Goal: Task Accomplishment & Management: Manage account settings

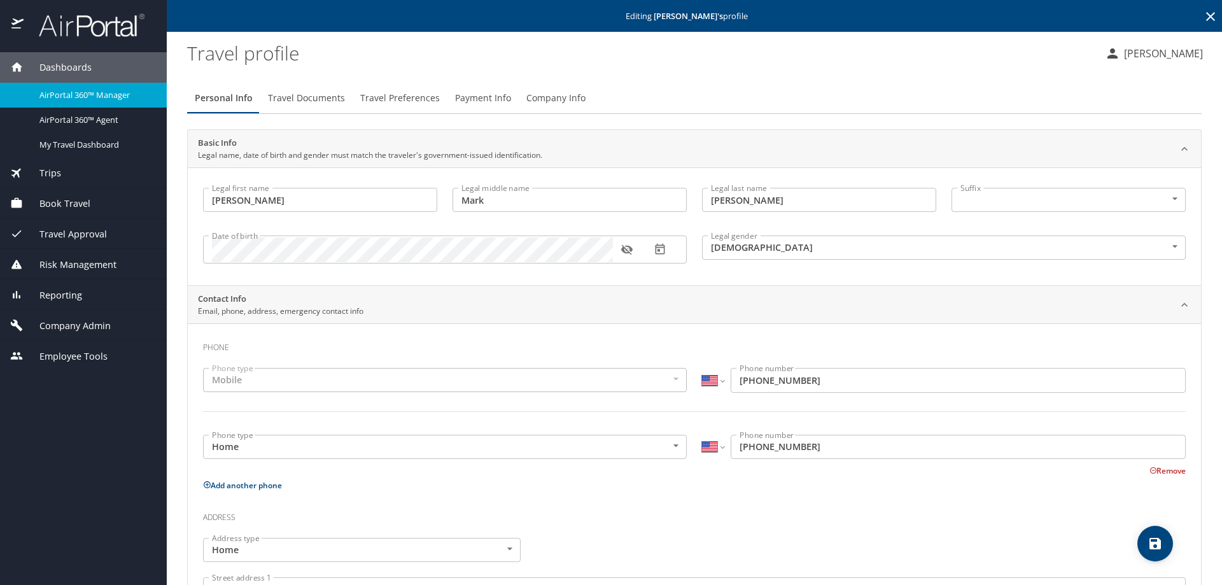
select select "US"
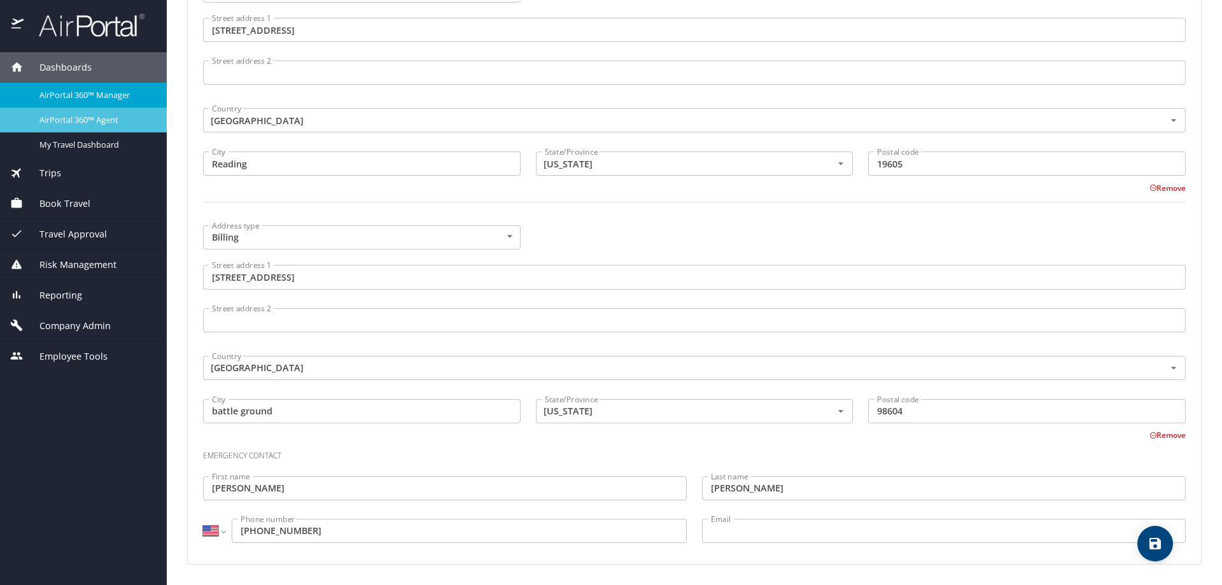
click at [86, 119] on span "AirPortal 360™ Agent" at bounding box center [95, 120] width 112 height 12
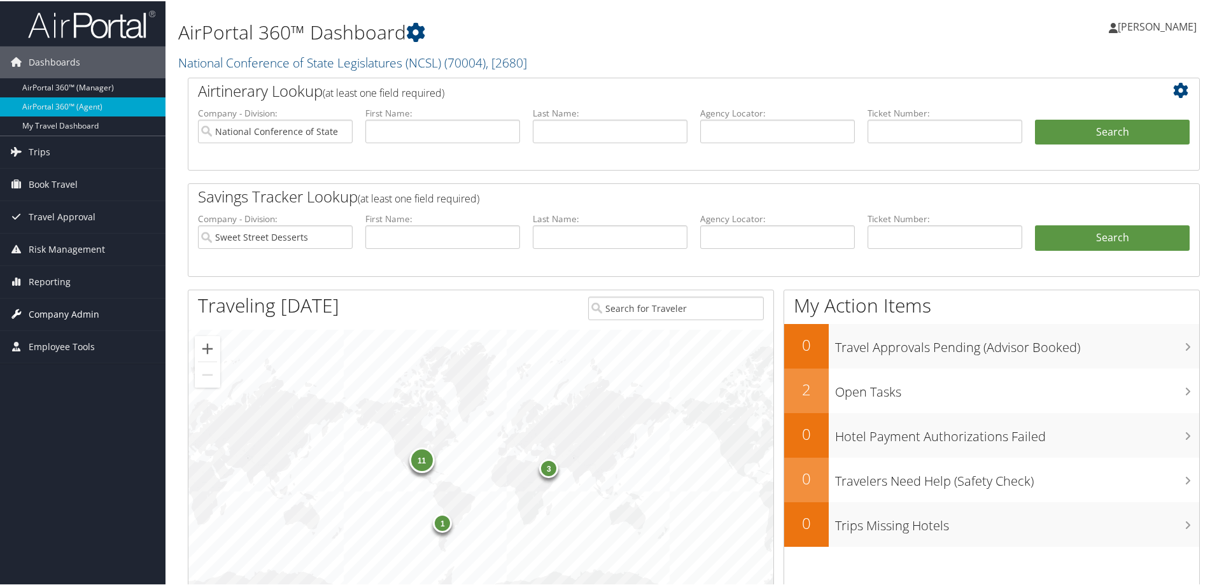
click at [72, 316] on span "Company Admin" at bounding box center [64, 313] width 71 height 32
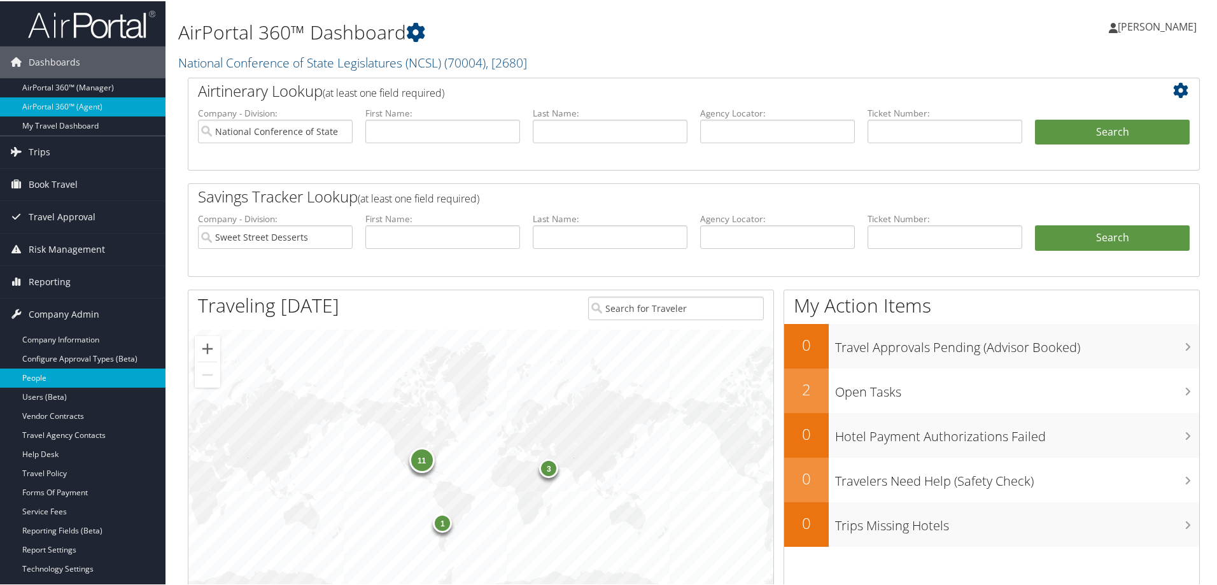
click at [67, 368] on link "People" at bounding box center [83, 376] width 166 height 19
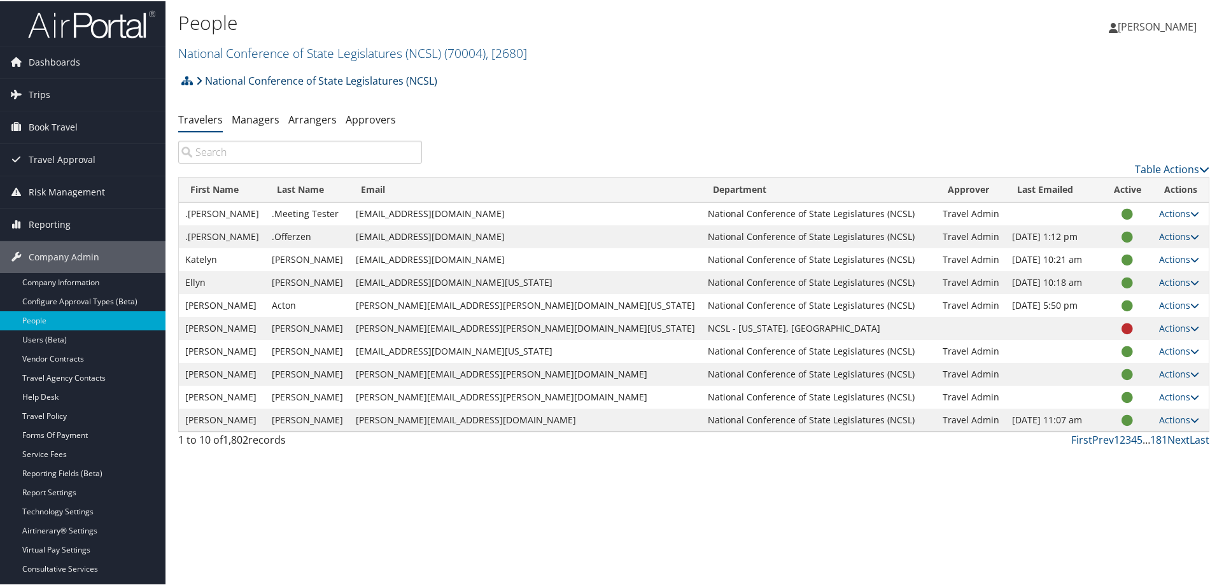
click at [379, 79] on link "National Conference of State Legislatures (NCSL)" at bounding box center [316, 79] width 241 height 25
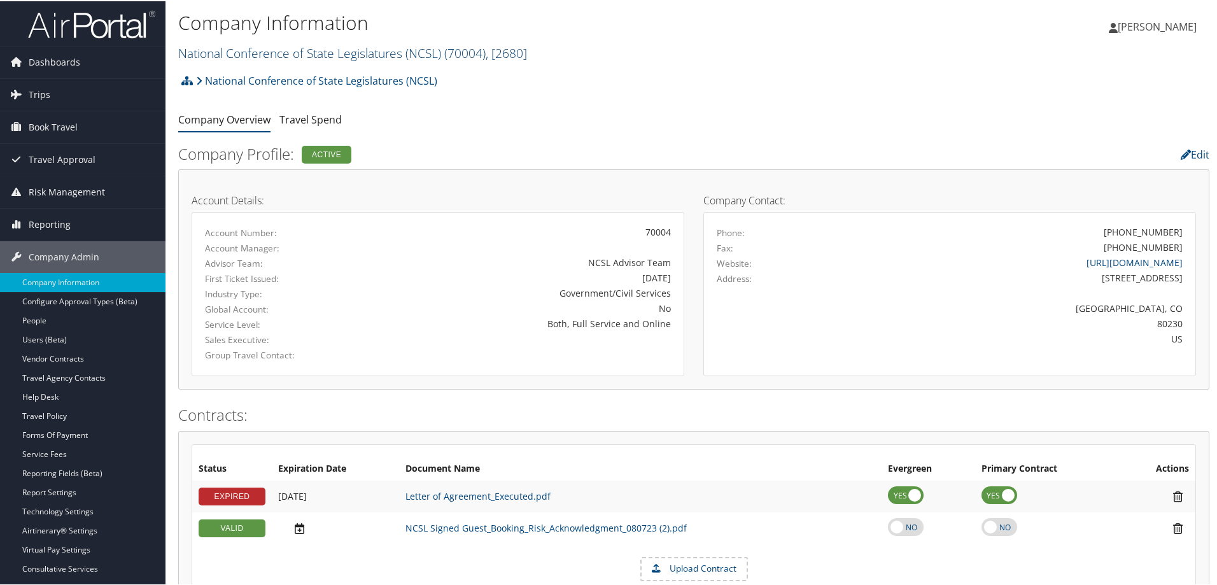
click at [434, 45] on link "National Conference of State Legislatures (NCSL) ( 70004 ) , [ 2680 ]" at bounding box center [352, 51] width 349 height 17
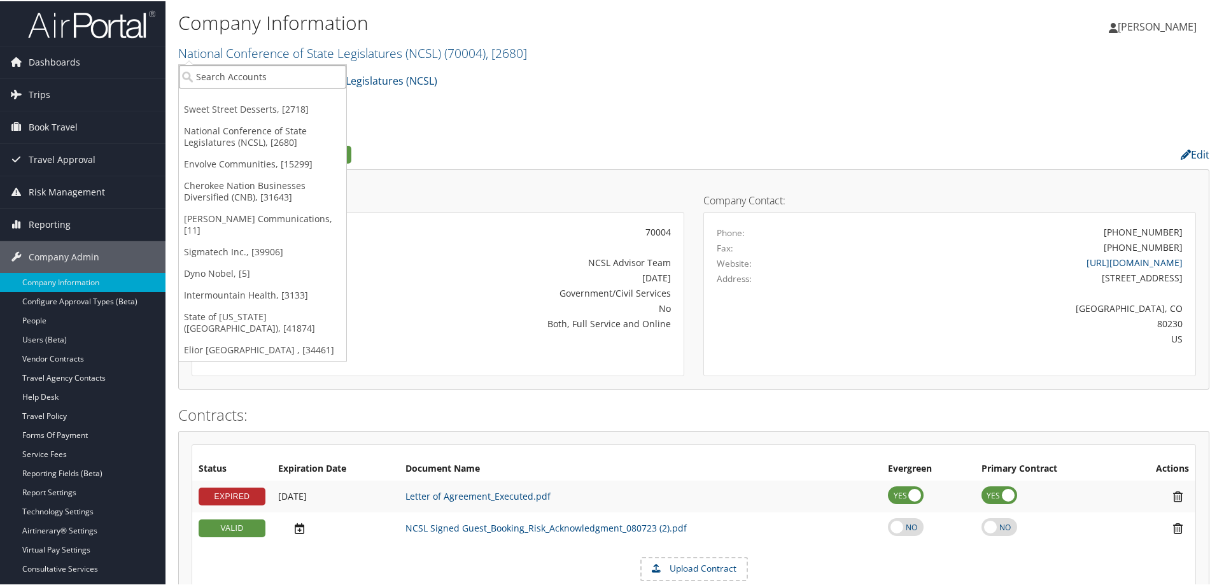
click at [290, 69] on input "search" at bounding box center [262, 76] width 167 height 24
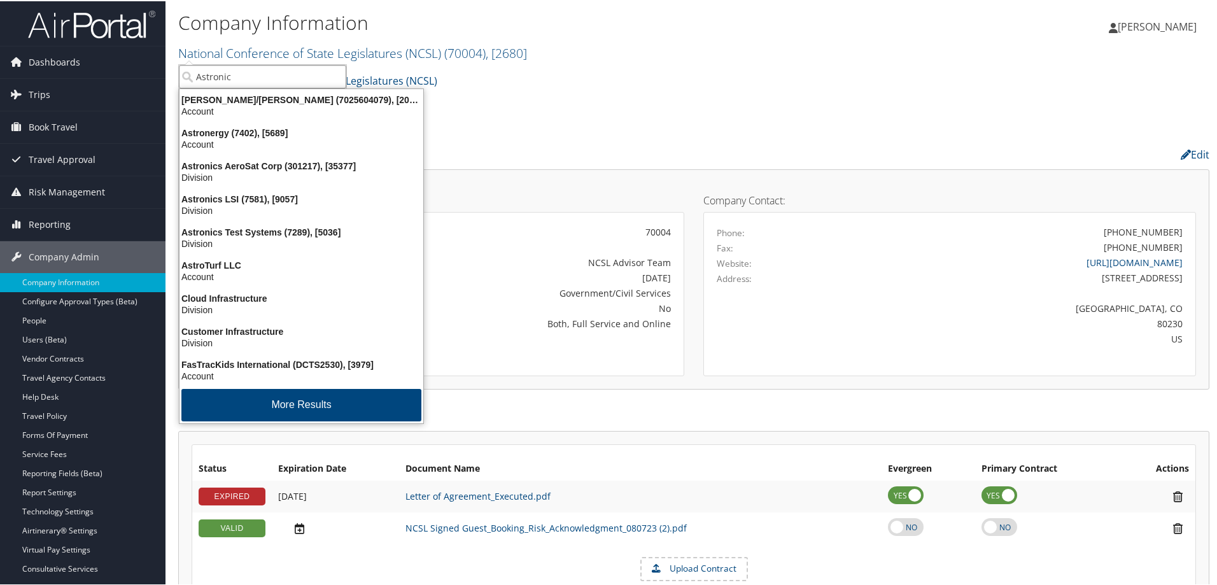
type input "Astronics"
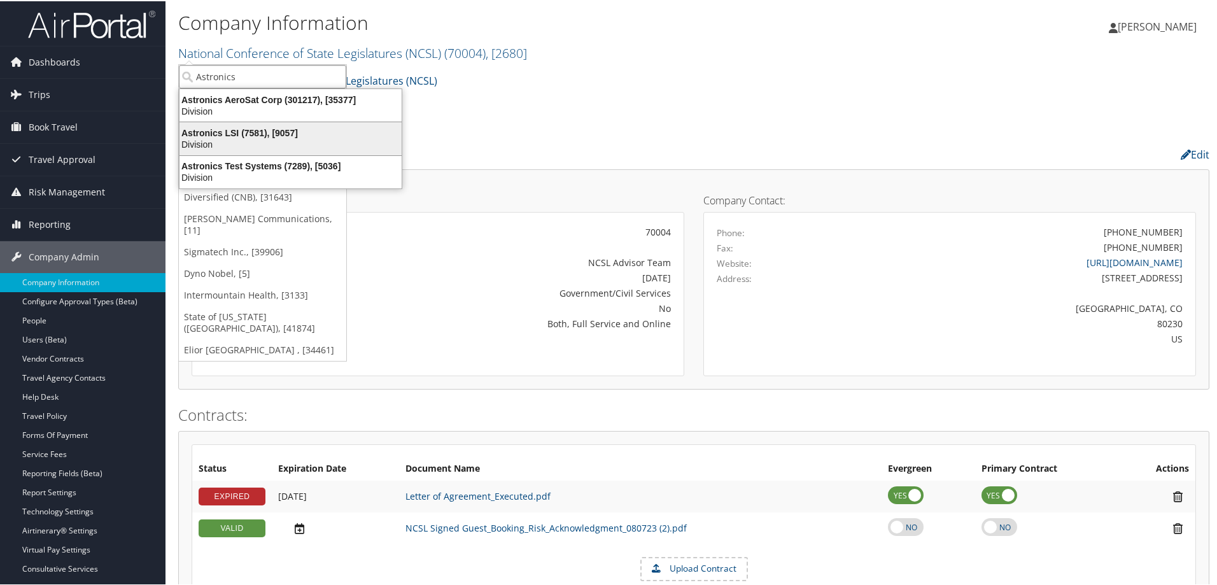
click at [299, 134] on div "Astronics LSI (7581), [9057]" at bounding box center [290, 131] width 237 height 11
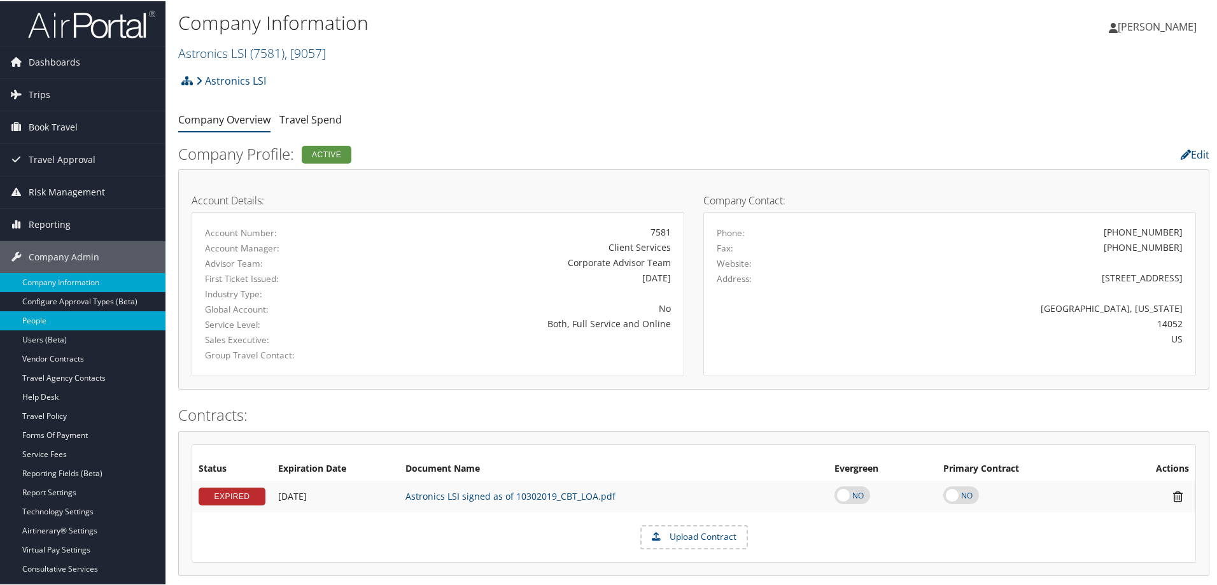
click at [87, 319] on link "People" at bounding box center [83, 319] width 166 height 19
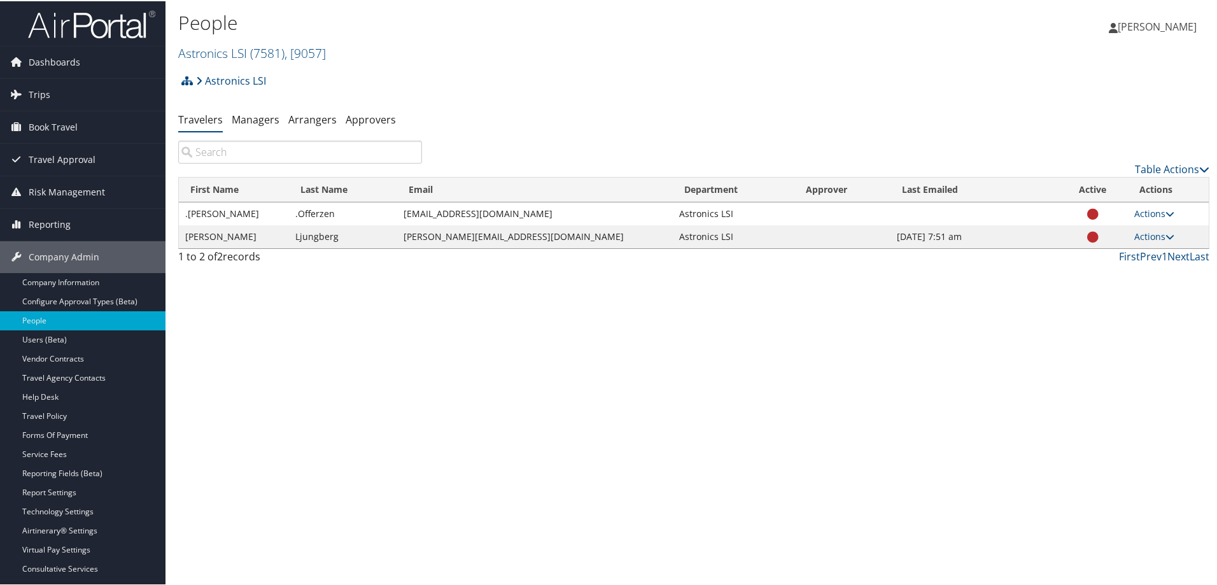
click at [248, 152] on input "search" at bounding box center [300, 150] width 244 height 23
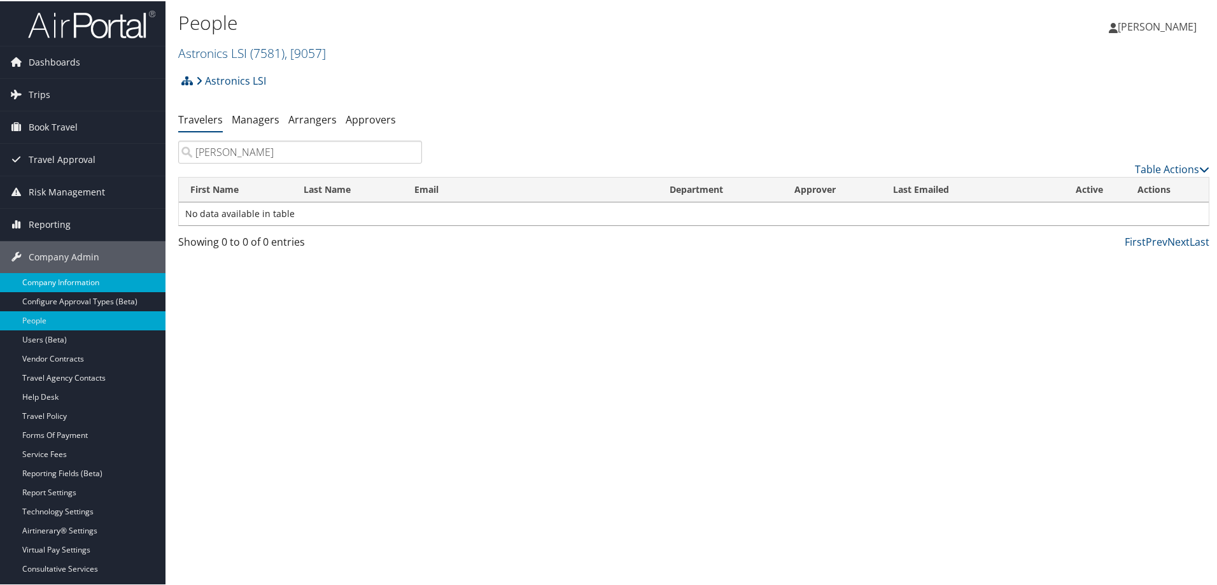
type input "Kim"
click at [64, 279] on link "Company Information" at bounding box center [83, 281] width 166 height 19
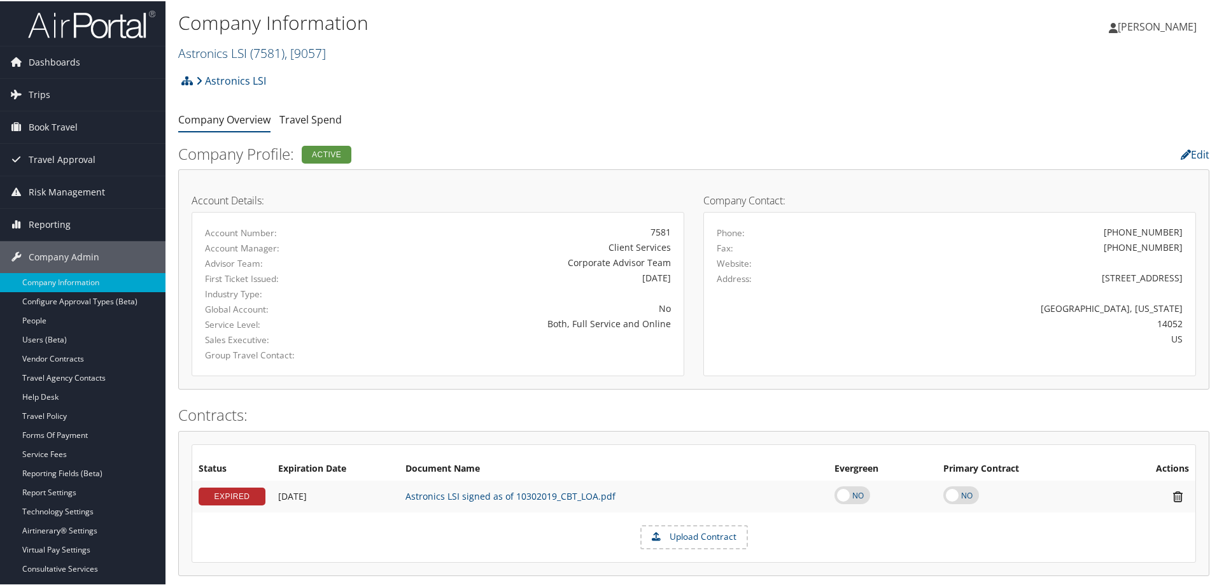
click at [304, 54] on span ", [ 9057 ]" at bounding box center [305, 51] width 41 height 17
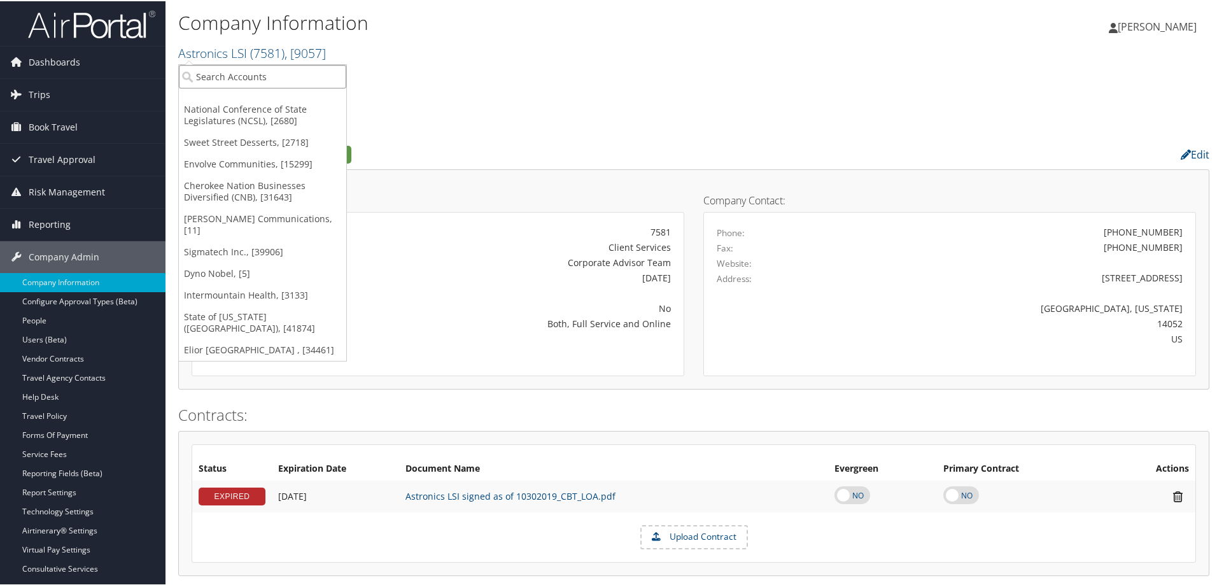
click at [294, 79] on input "search" at bounding box center [262, 76] width 167 height 24
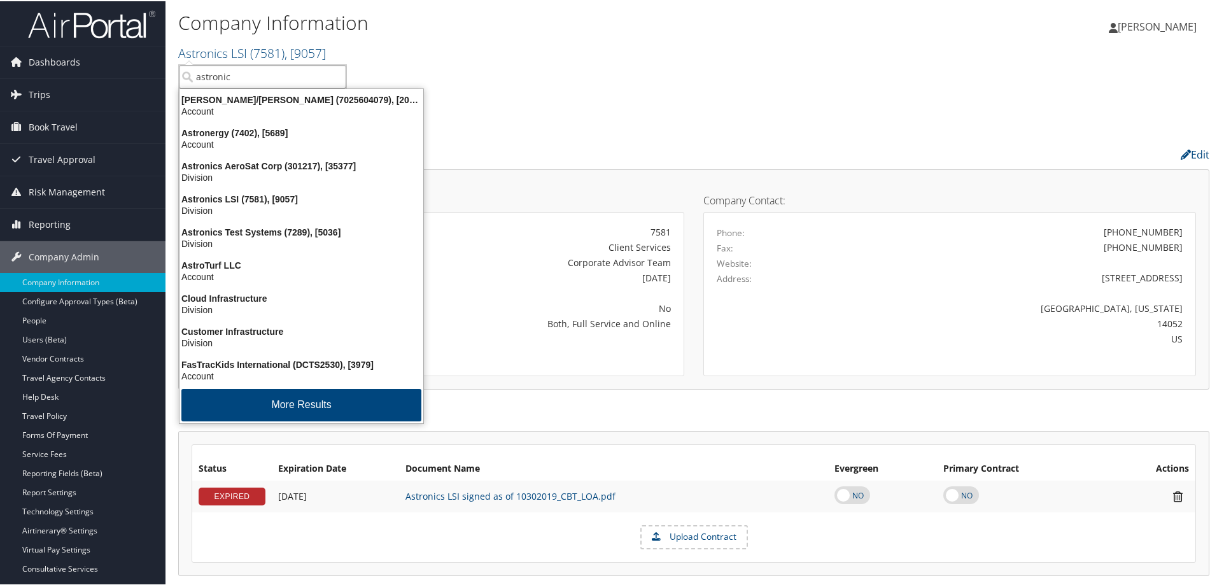
type input "astronics"
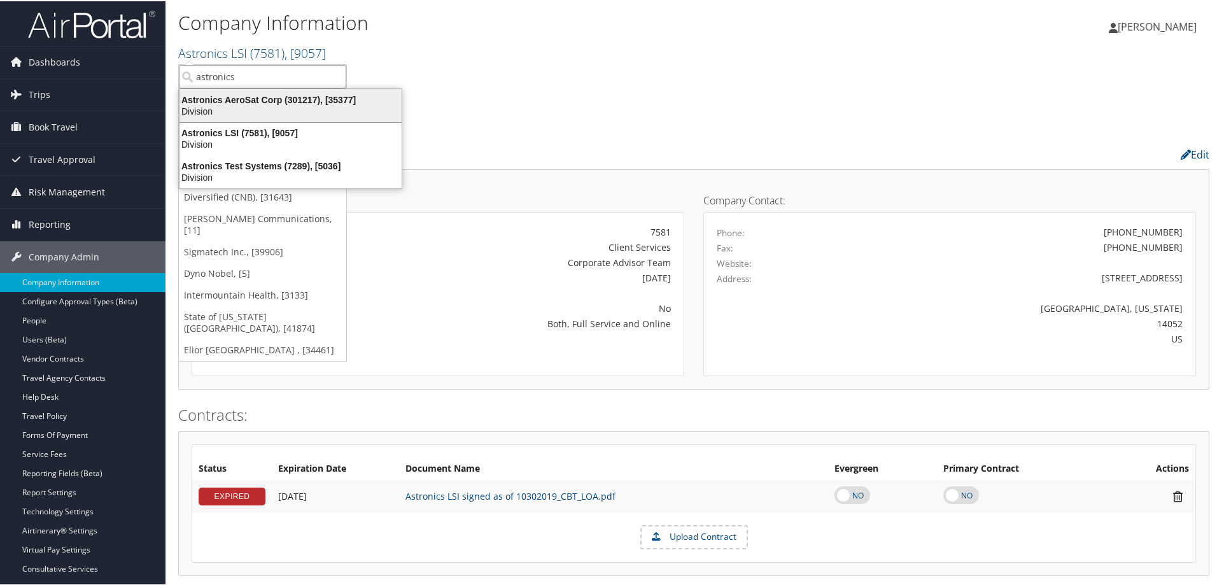
click at [306, 101] on div "Astronics AeroSat Corp (301217), [35377]" at bounding box center [290, 98] width 237 height 11
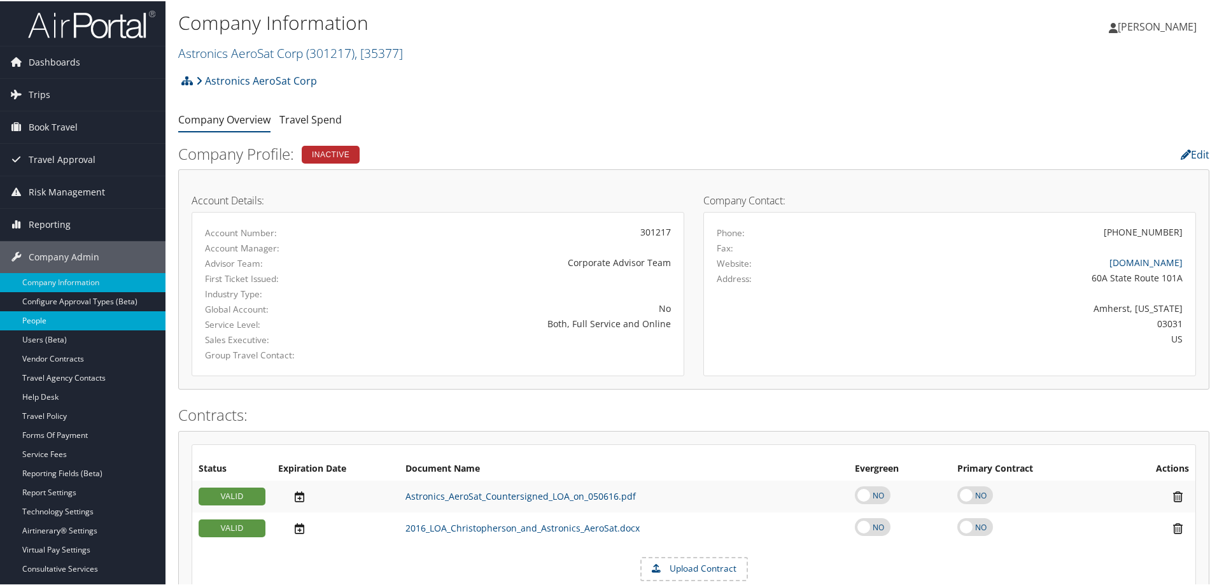
click at [62, 322] on link "People" at bounding box center [83, 319] width 166 height 19
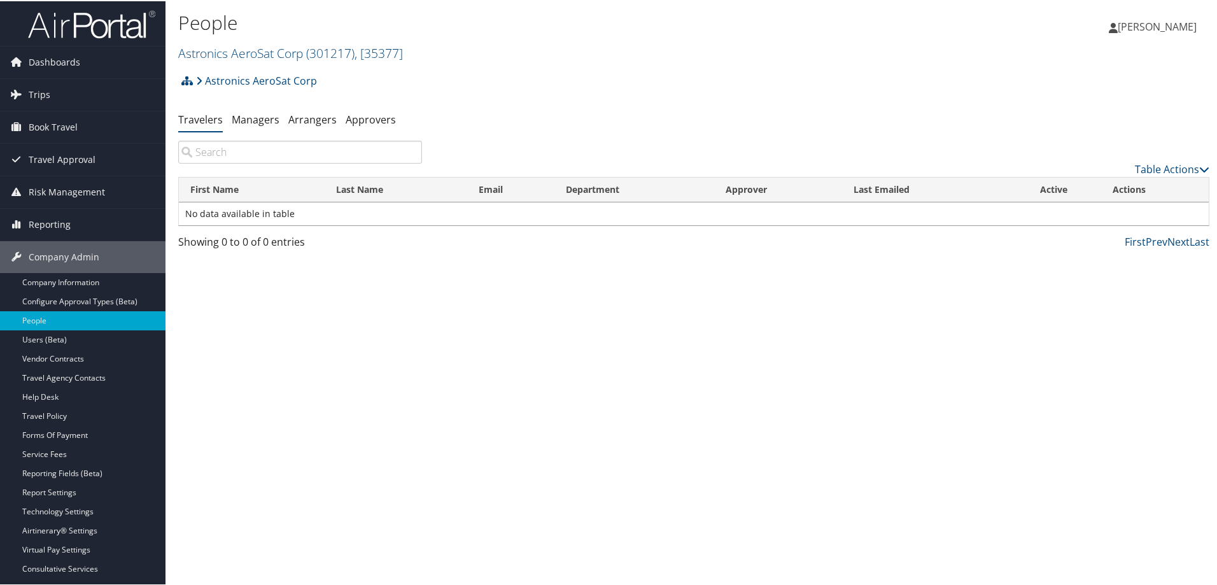
click at [260, 147] on input "search" at bounding box center [300, 150] width 244 height 23
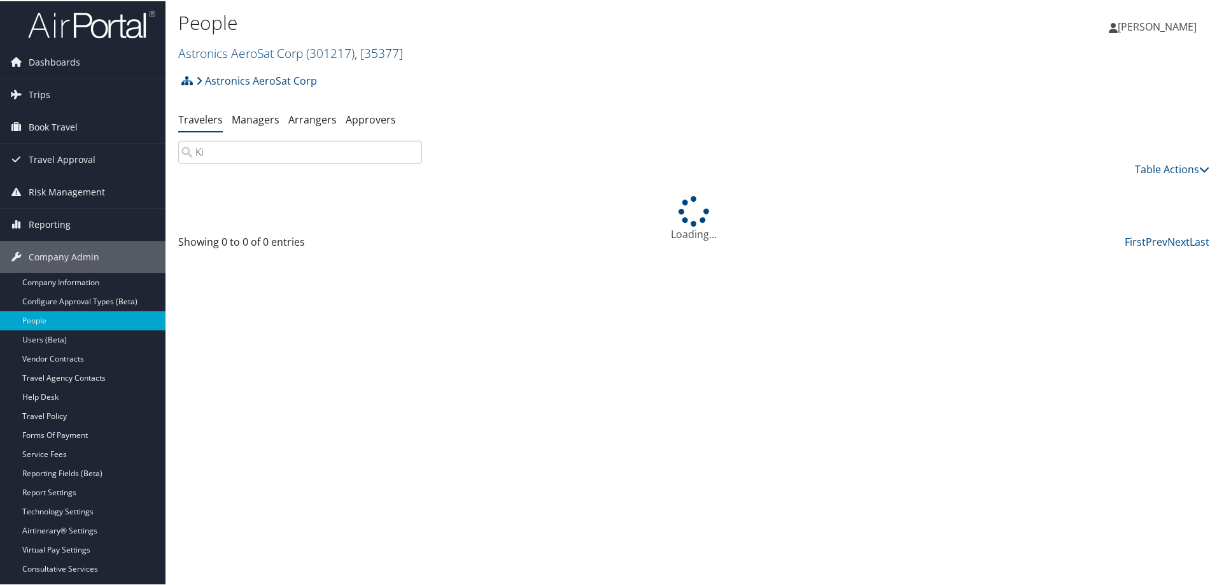
type input "K"
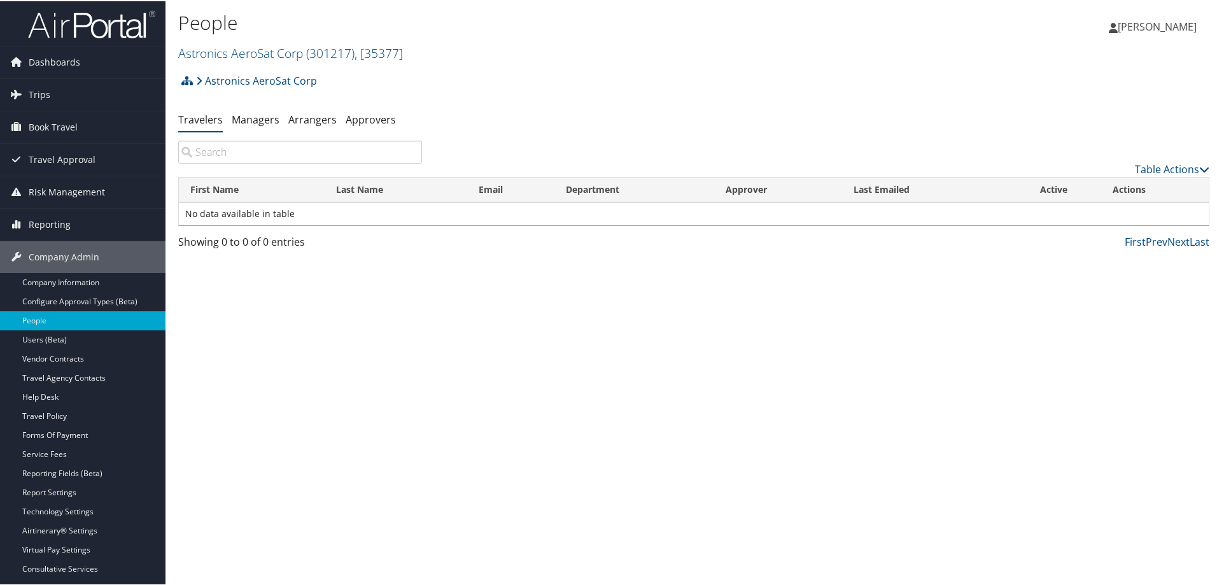
click at [230, 158] on input "search" at bounding box center [300, 150] width 244 height 23
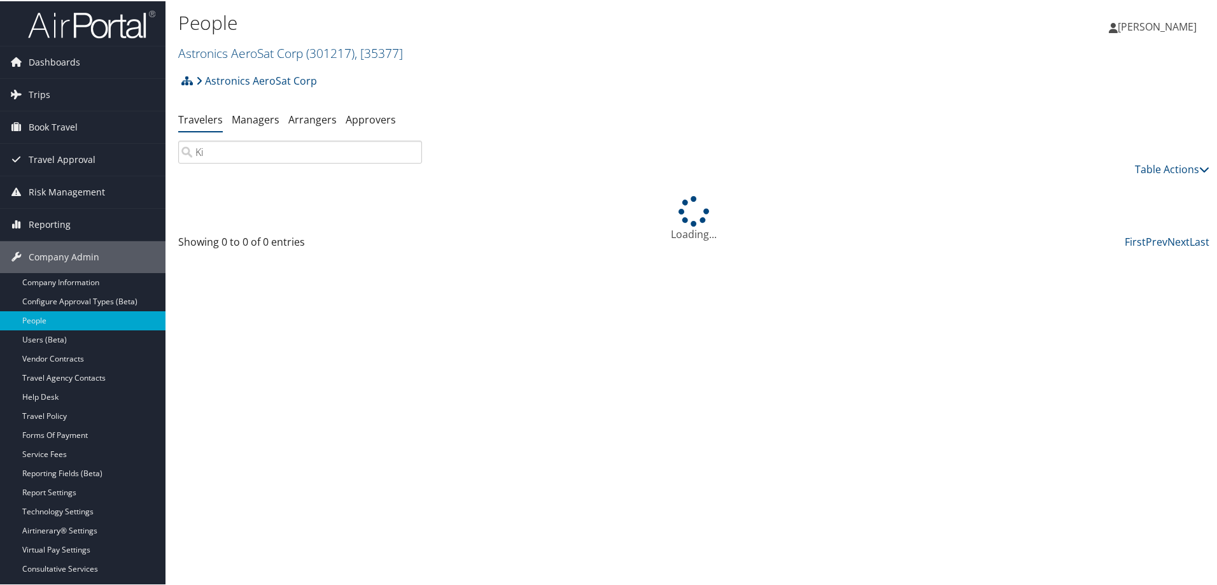
type input "[PERSON_NAME]"
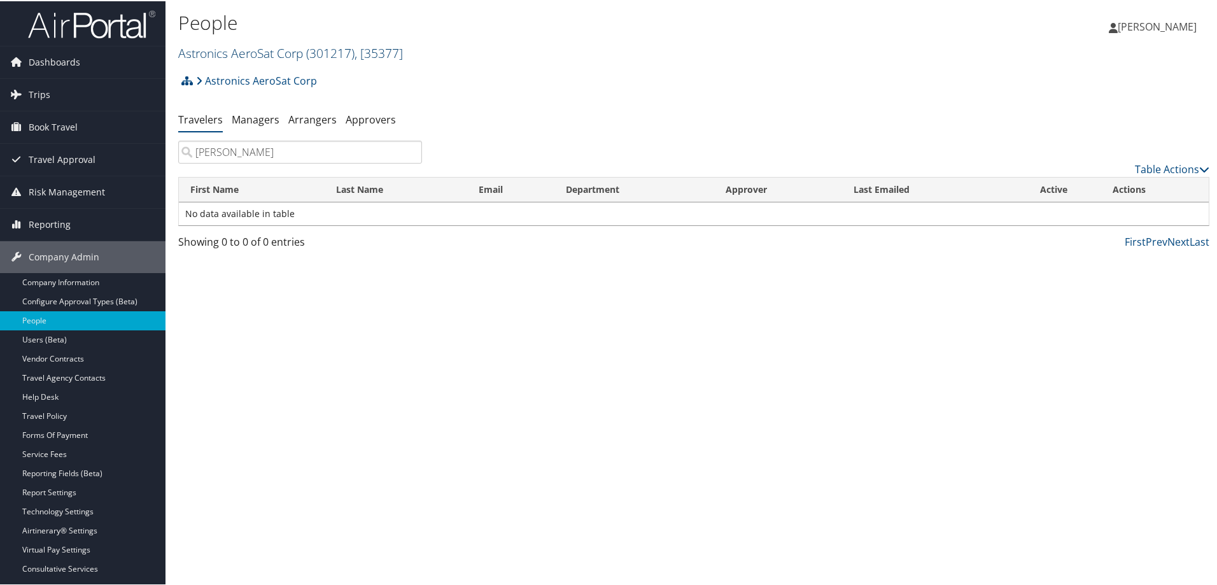
click at [267, 52] on link "Astronics AeroSat Corp ( 301217 ) , [ 35377 ]" at bounding box center [290, 51] width 225 height 17
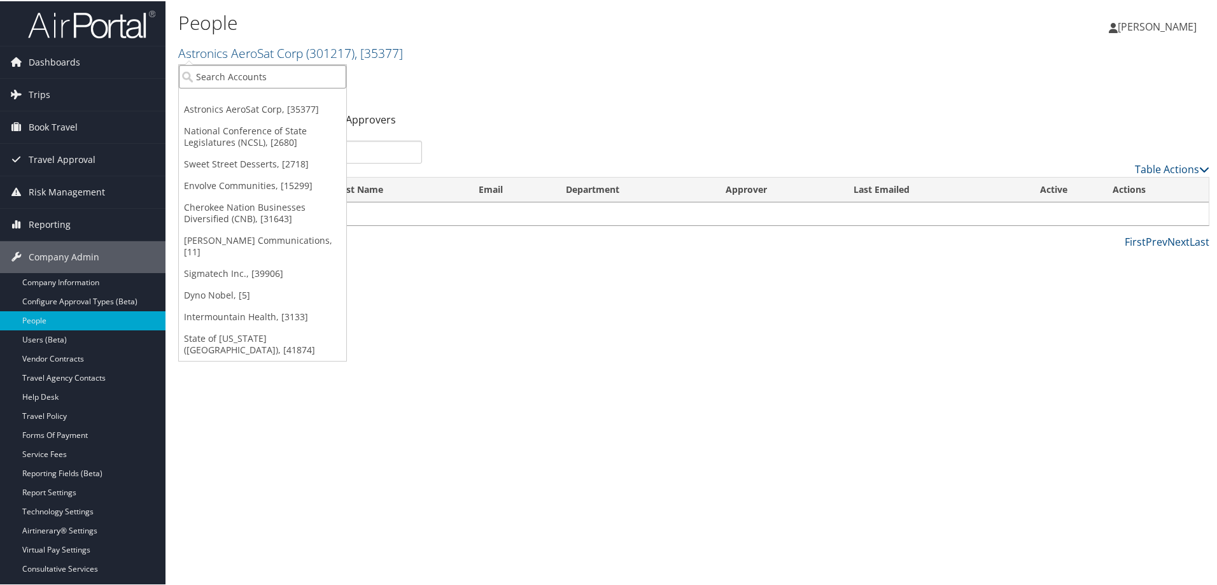
click at [259, 65] on input "search" at bounding box center [262, 76] width 167 height 24
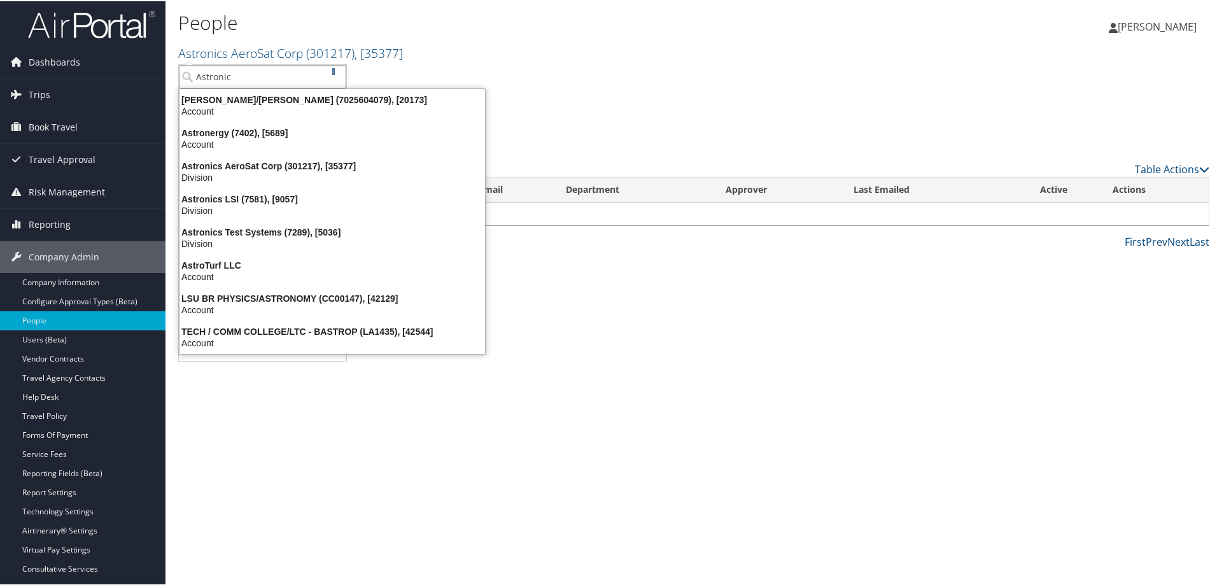
type input "Astronics"
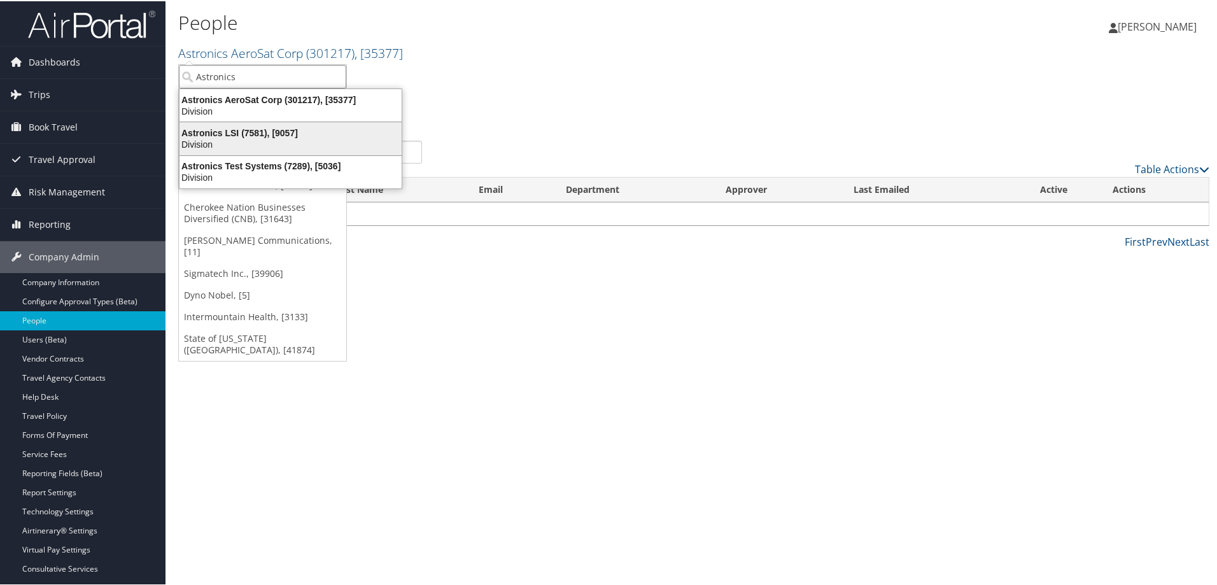
click at [287, 132] on div "Astronics LSI (7581), [9057]" at bounding box center [290, 131] width 237 height 11
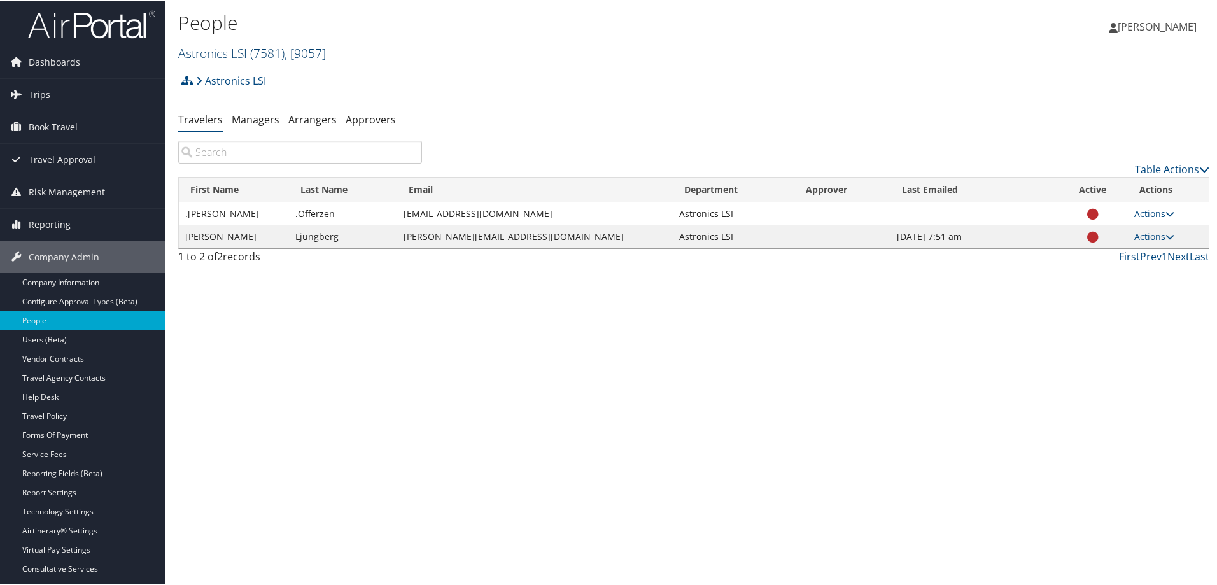
click at [318, 47] on span ", [ 9057 ]" at bounding box center [305, 51] width 41 height 17
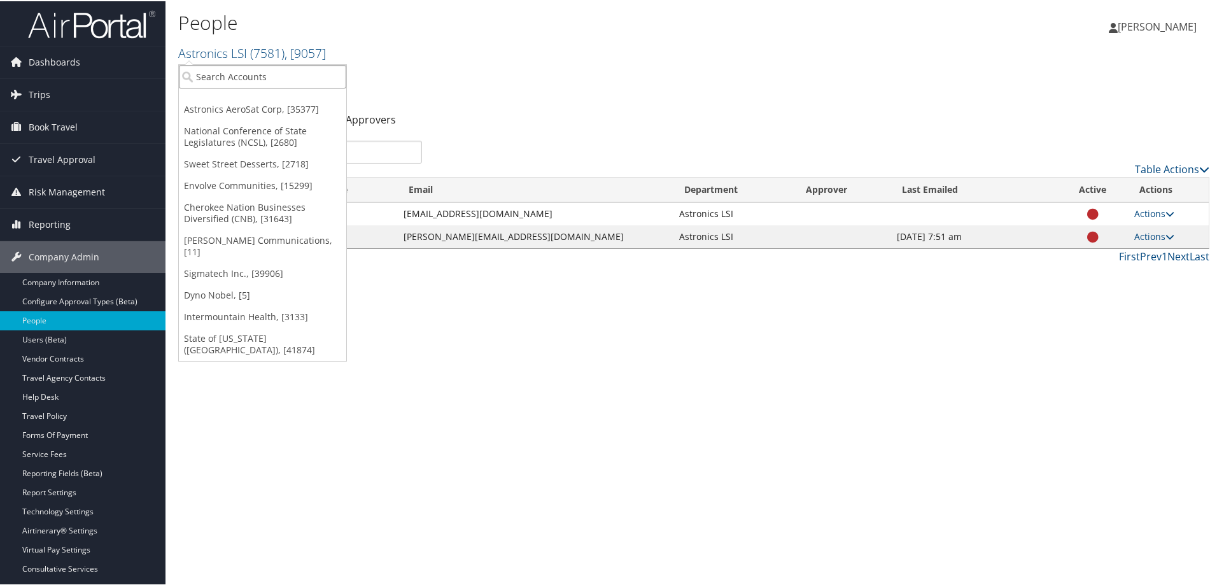
click at [294, 69] on input "search" at bounding box center [262, 76] width 167 height 24
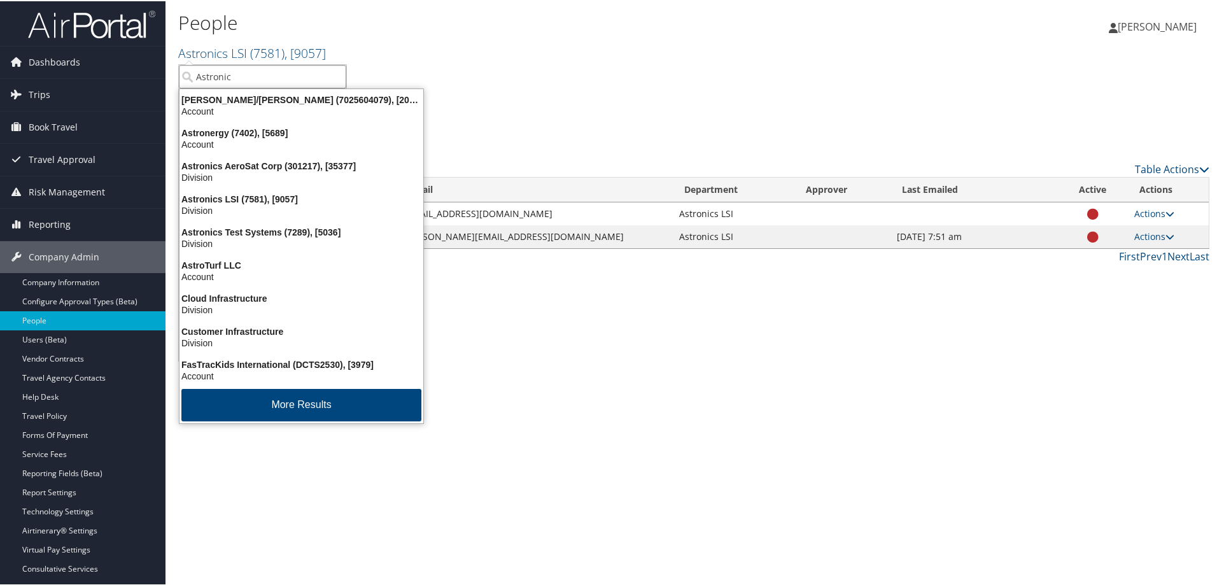
type input "Astronics"
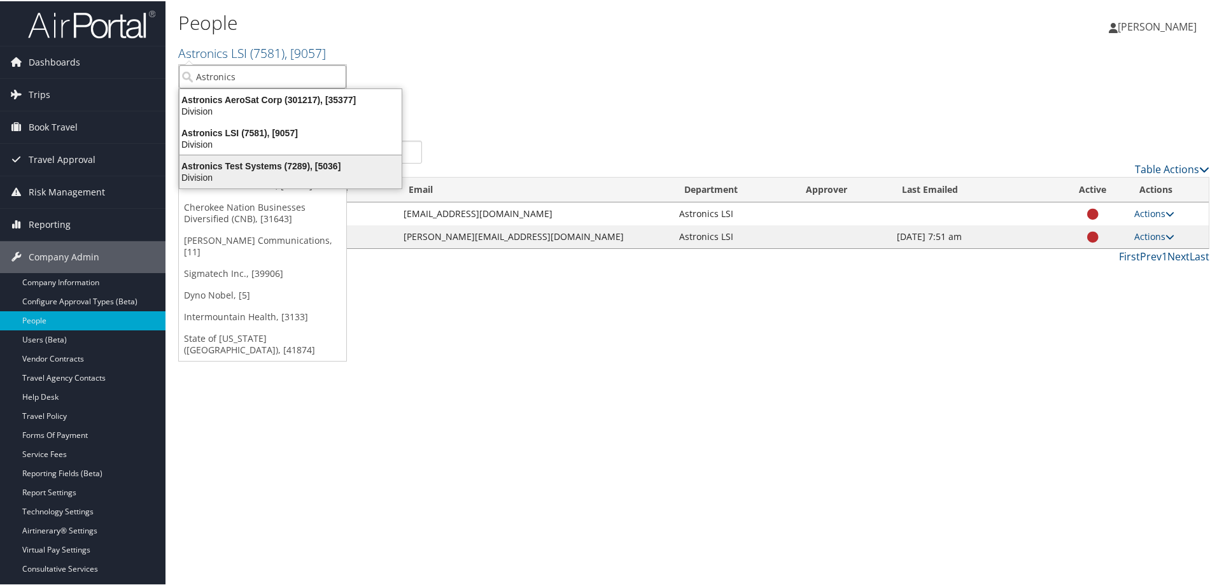
click at [294, 164] on div "Astronics Test Systems (7289), [5036]" at bounding box center [290, 164] width 237 height 11
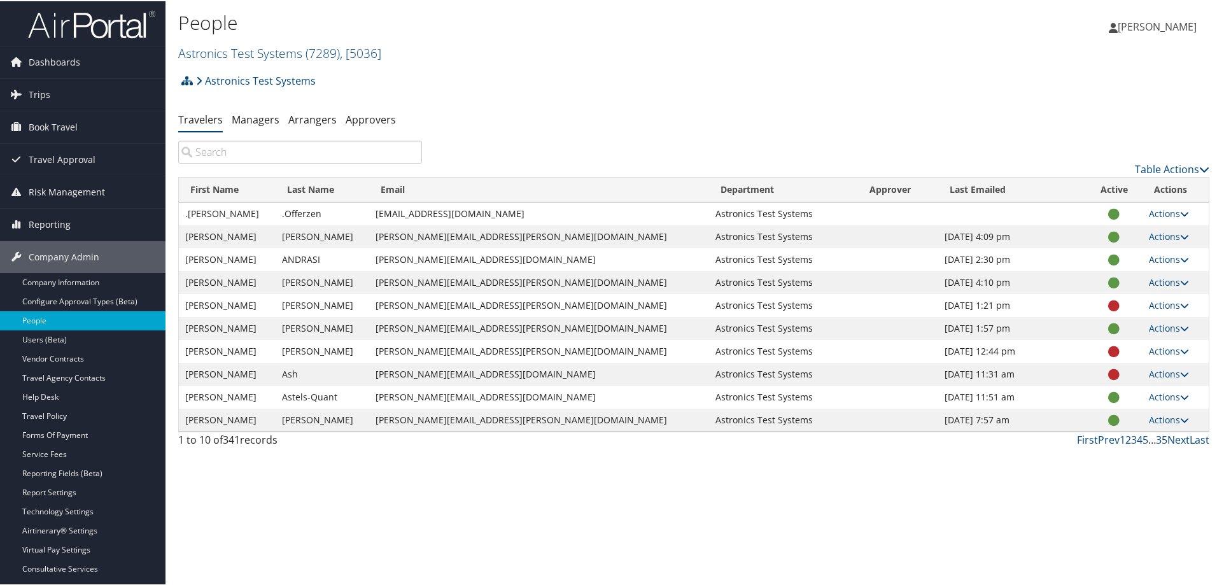
click at [270, 151] on input "search" at bounding box center [300, 150] width 244 height 23
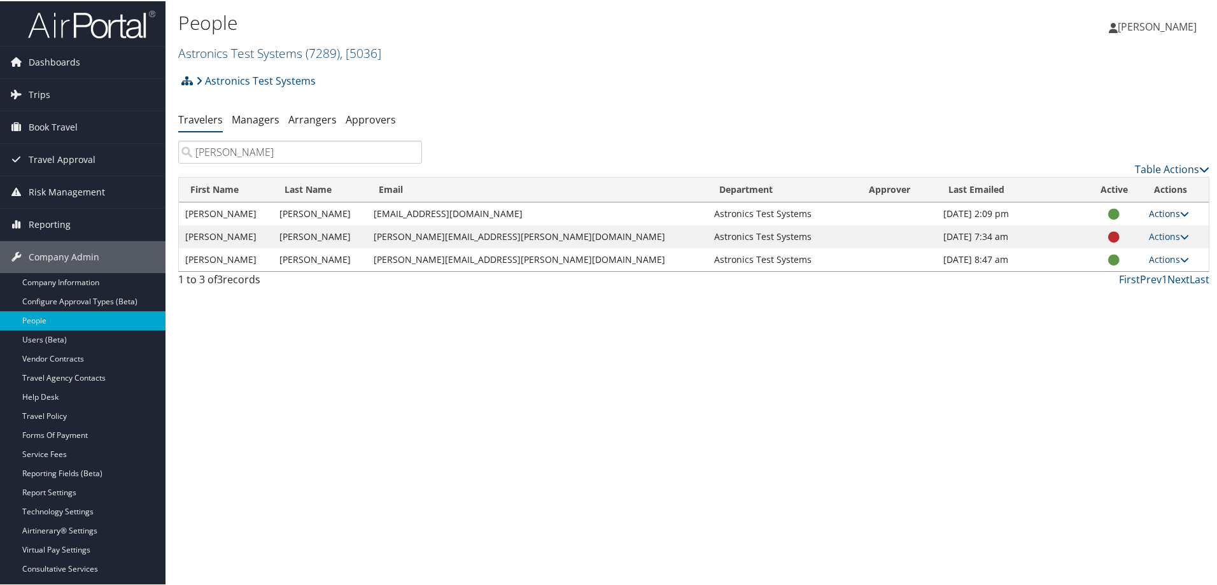
type input "[PERSON_NAME]"
click at [1166, 215] on link "Actions" at bounding box center [1169, 212] width 40 height 12
click at [1135, 254] on link "View Profile" at bounding box center [1112, 253] width 129 height 22
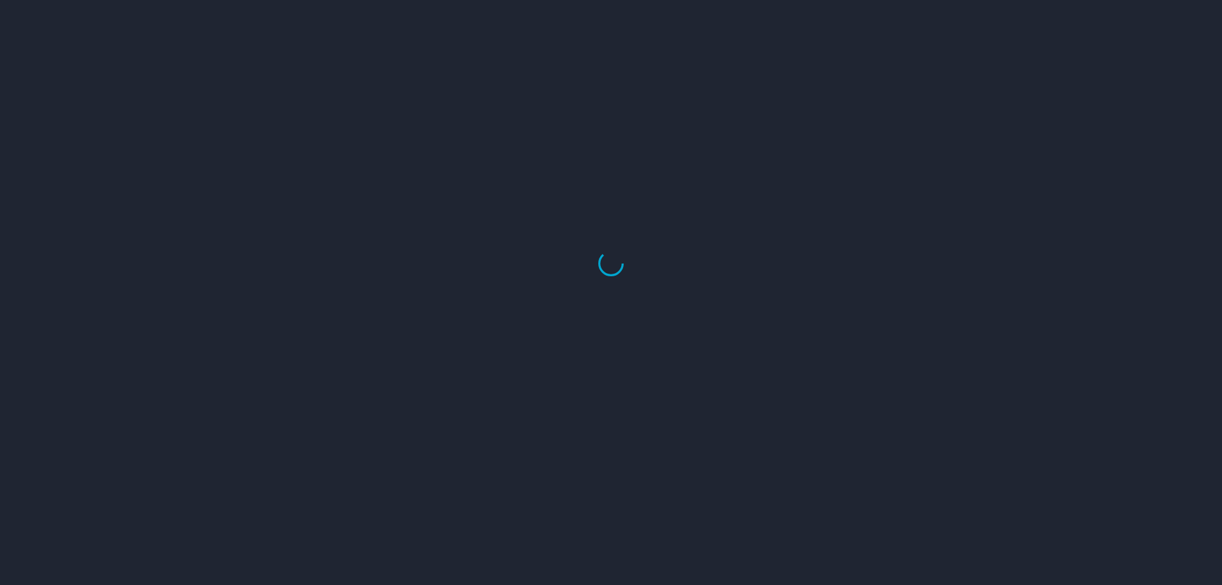
select select "US"
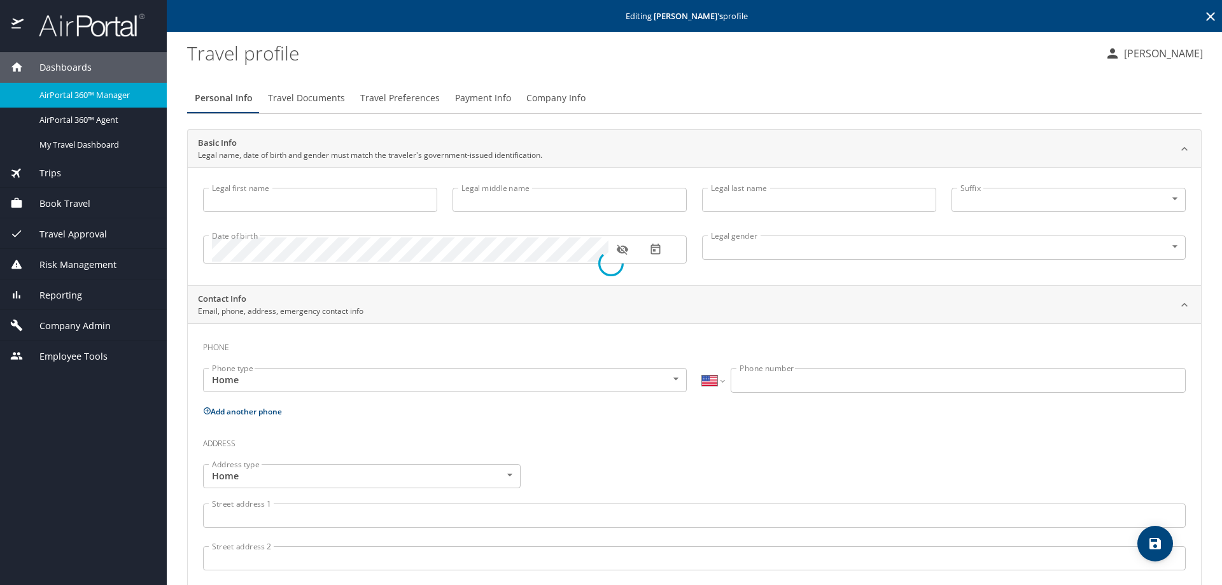
type input "[PERSON_NAME]"
type input "[DEMOGRAPHIC_DATA]"
type input "[PERSON_NAME]"
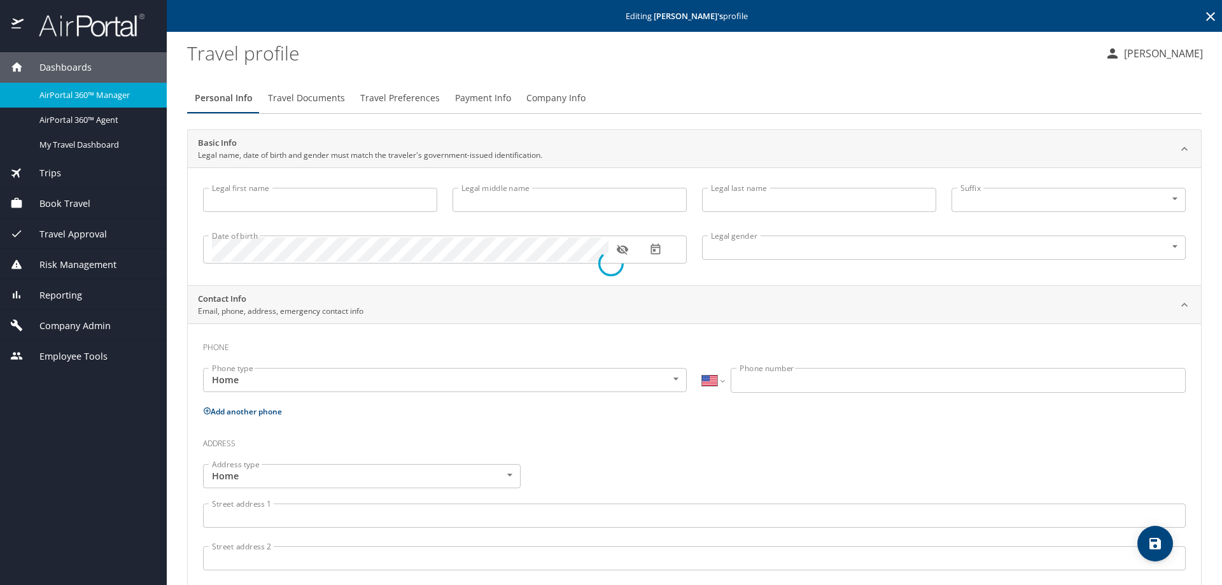
select select "PE"
type input "(052) 05316"
select select "US"
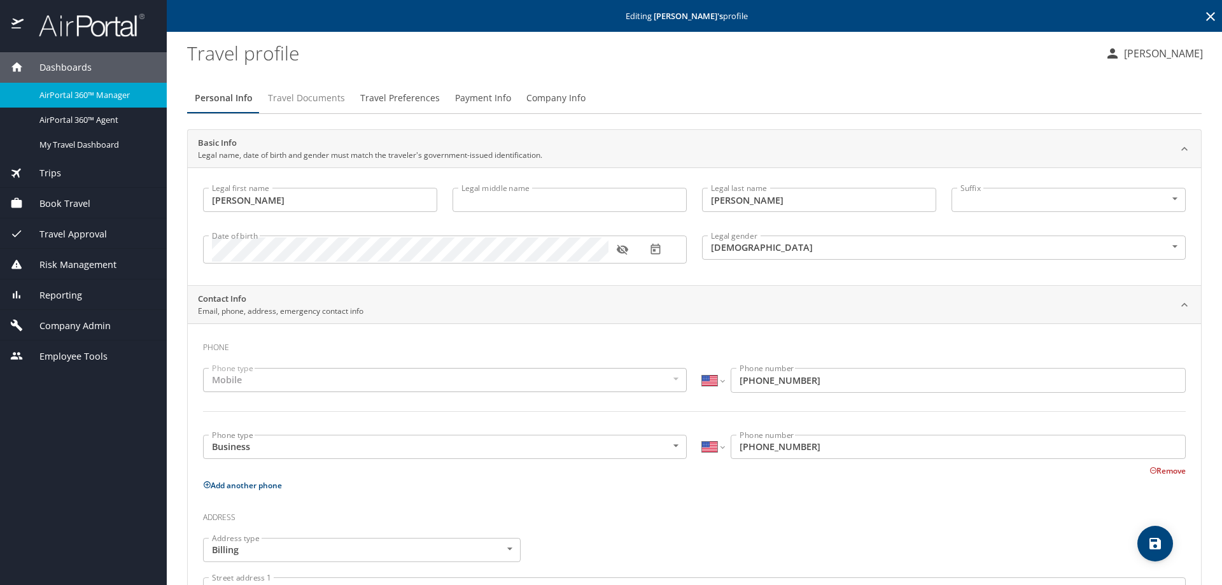
click at [297, 104] on span "Travel Documents" at bounding box center [306, 98] width 77 height 16
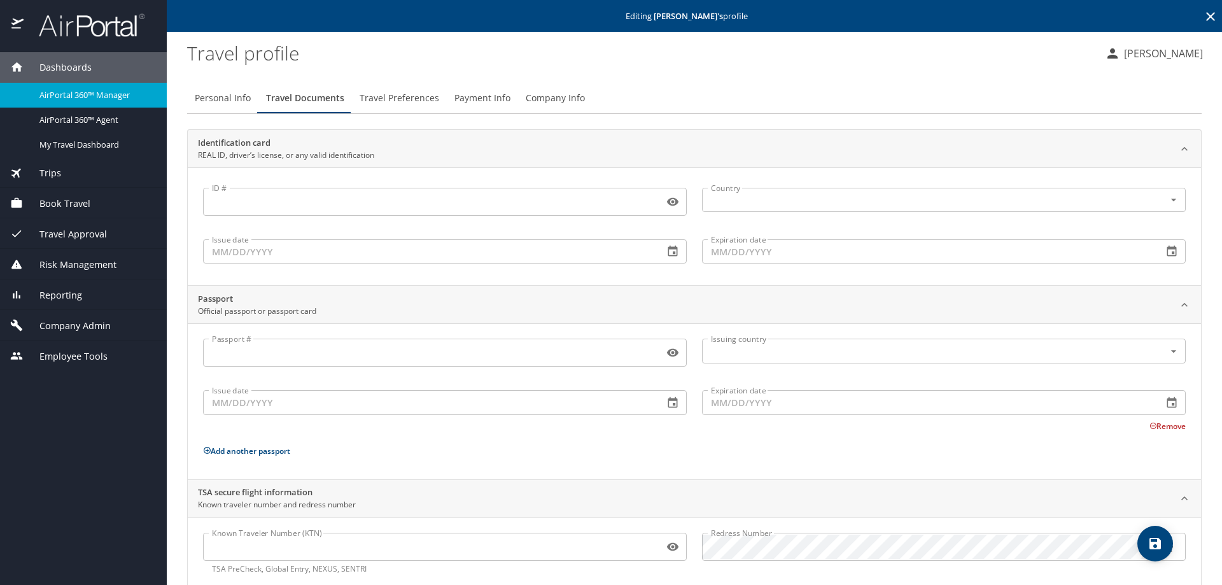
click at [230, 97] on span "Personal Info" at bounding box center [223, 98] width 56 height 16
select select "US"
select select "PE"
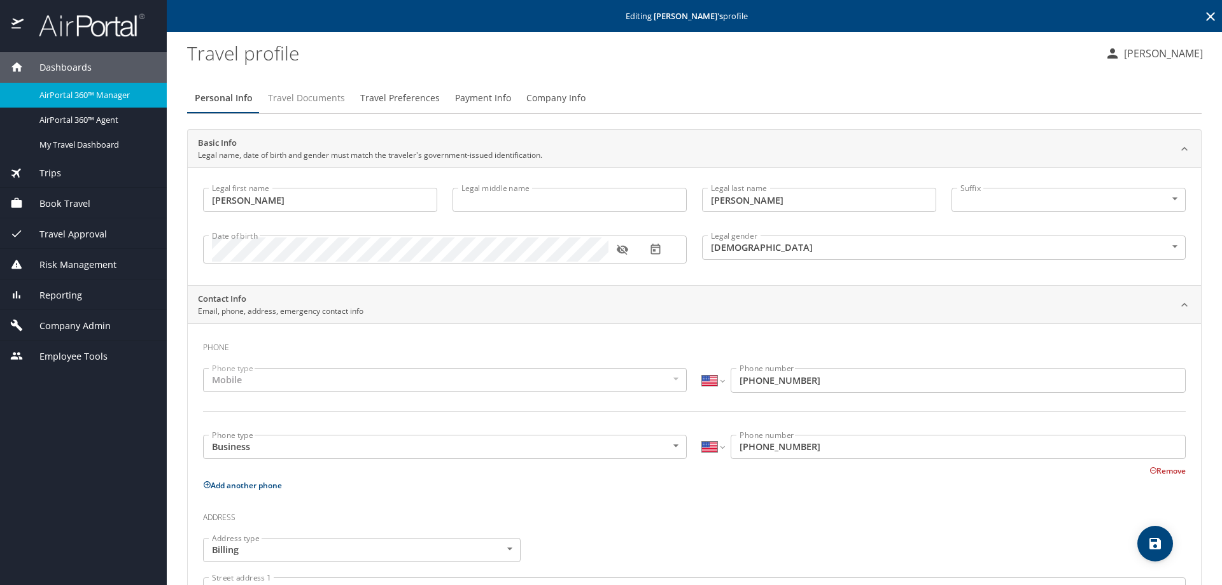
click at [322, 105] on span "Travel Documents" at bounding box center [306, 98] width 77 height 16
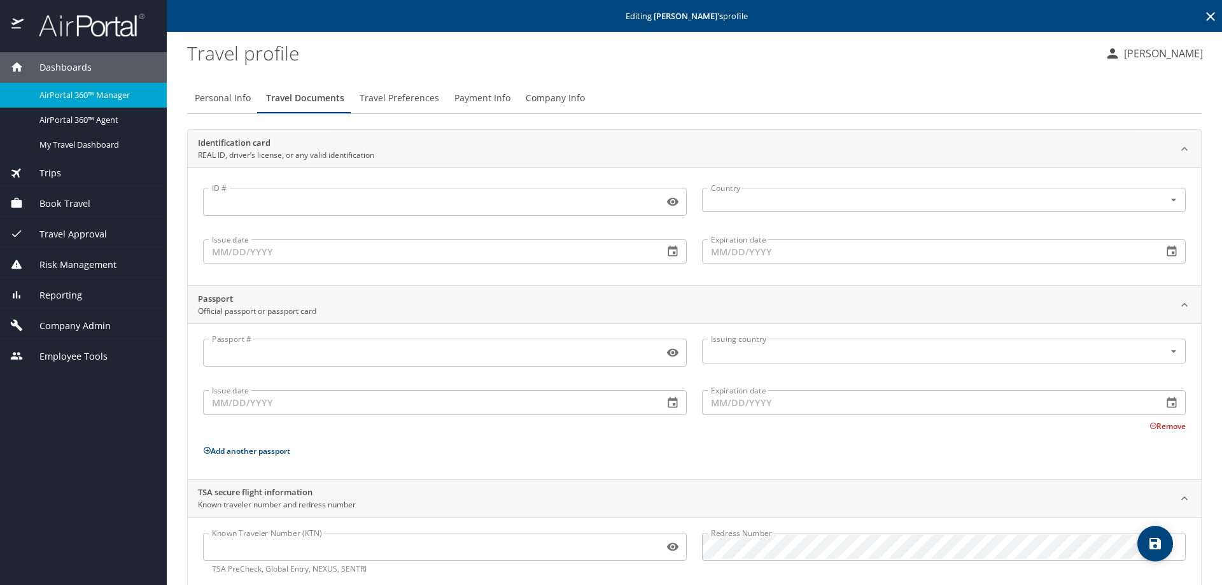
scroll to position [29, 0]
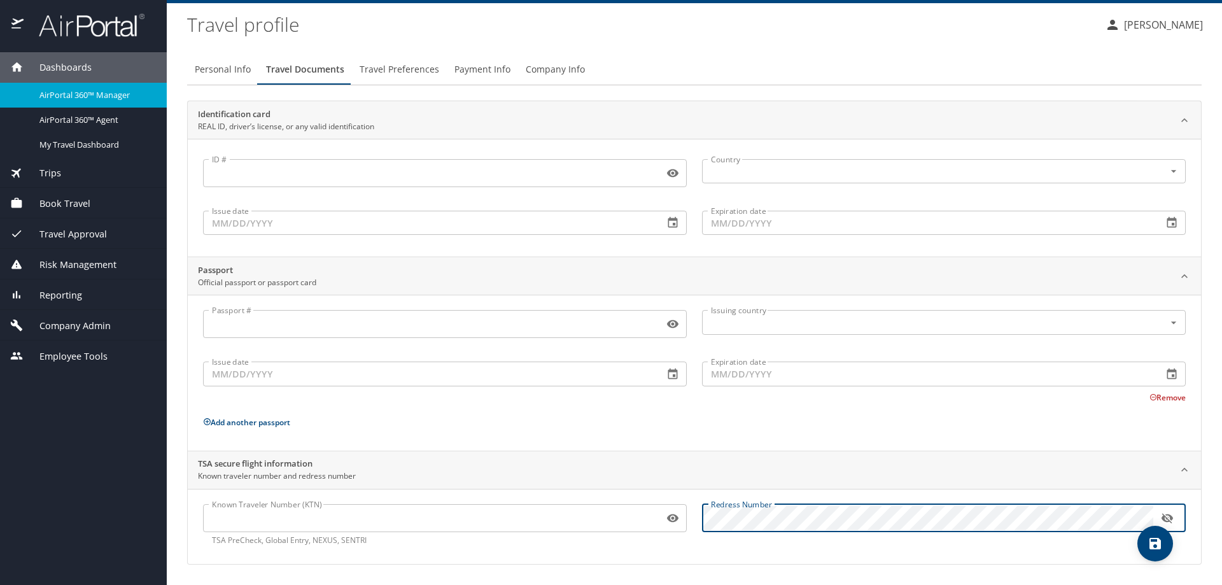
click at [661, 512] on div "Known Traveler Number (KTN) Known Traveler Number (KTN) TSA PreCheck, Global En…" at bounding box center [694, 525] width 998 height 57
click at [1166, 518] on icon "button" at bounding box center [1166, 518] width 11 height 10
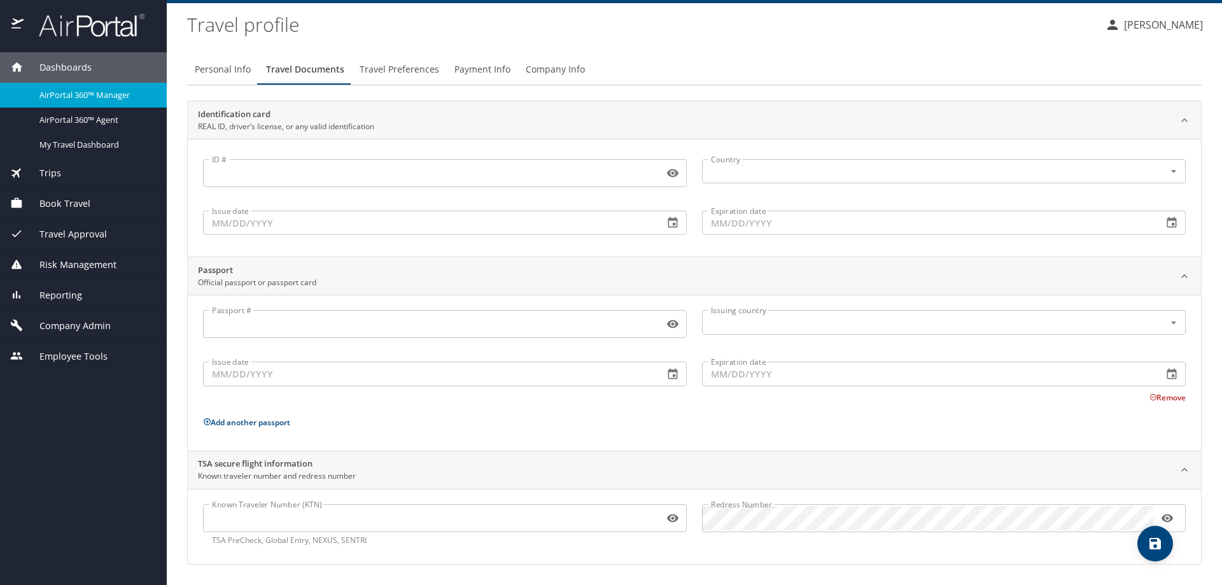
click at [362, 526] on input "Known Traveler Number (KTN)" at bounding box center [431, 518] width 456 height 24
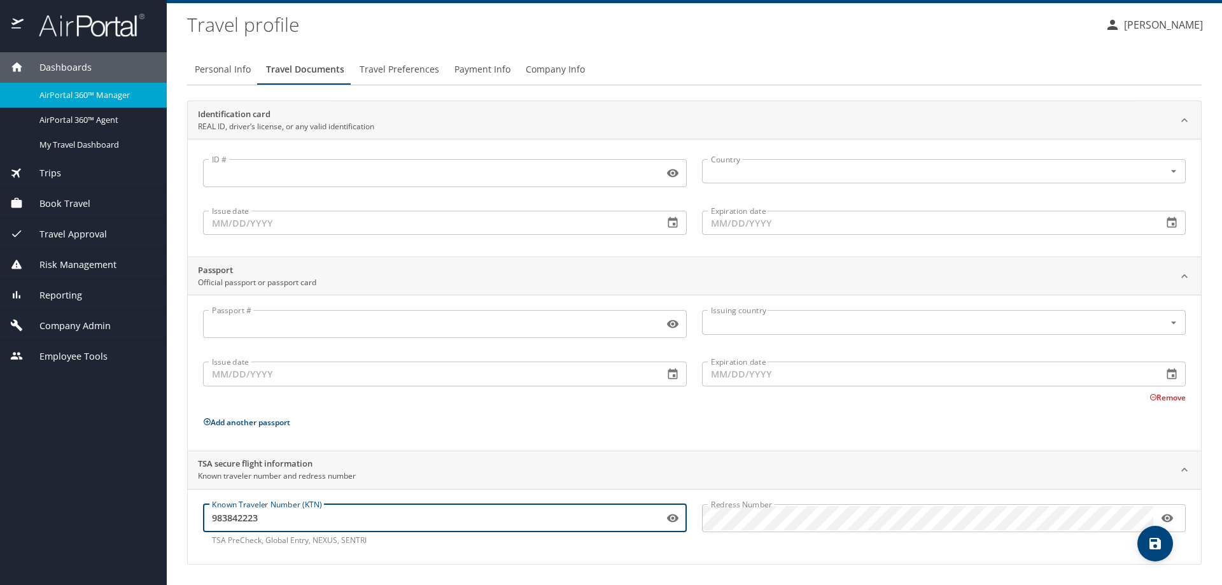
type input "983842223"
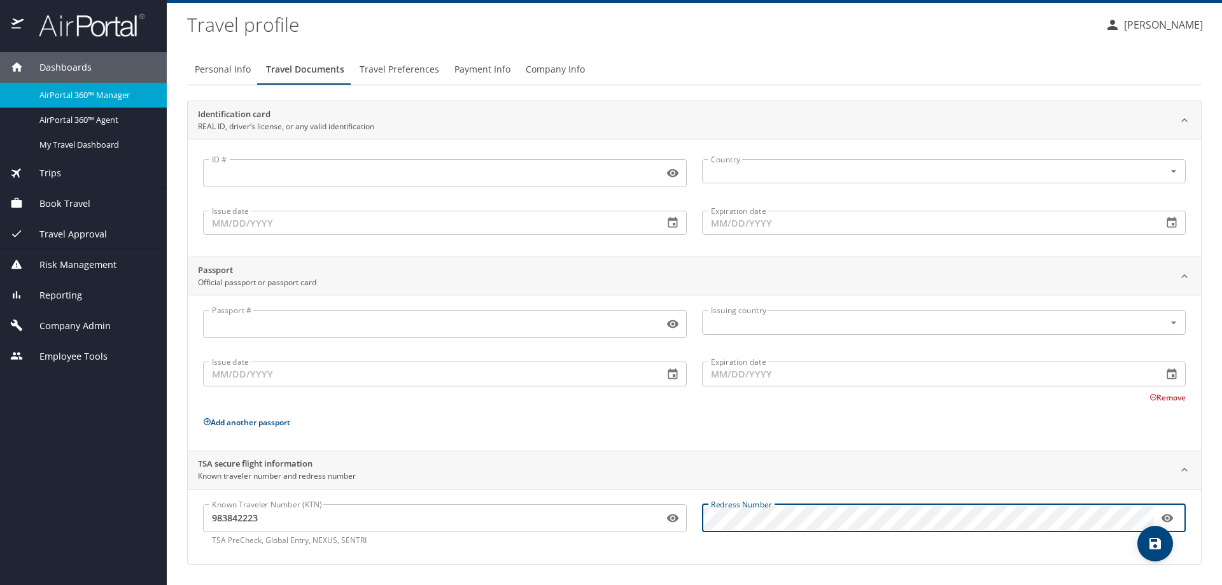
click at [695, 509] on div "Redress Number Redress Number" at bounding box center [944, 525] width 499 height 57
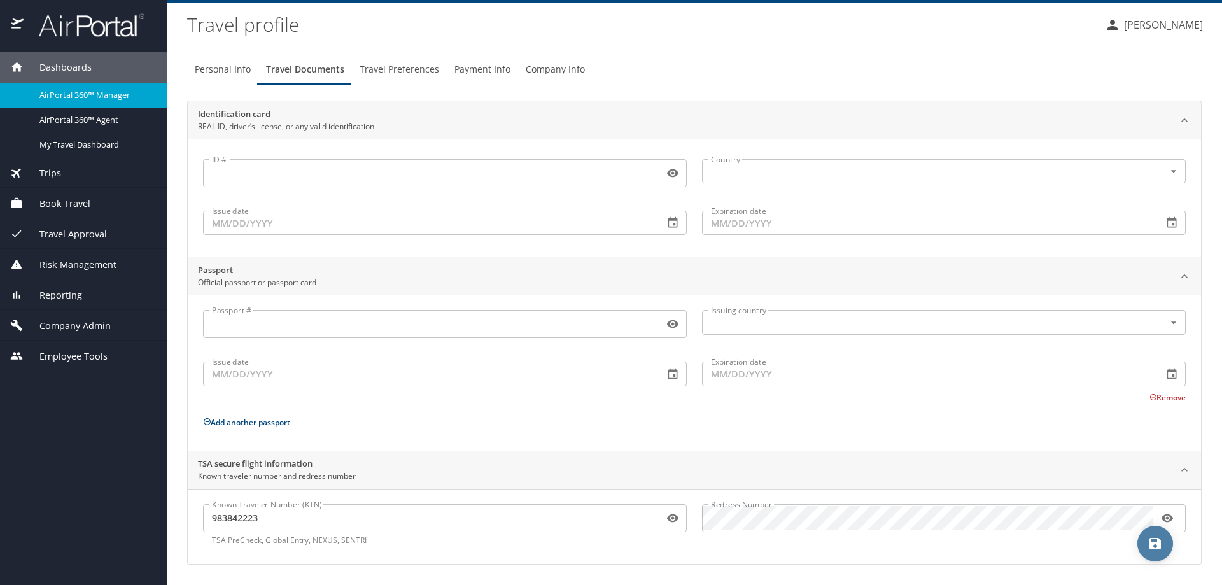
click at [1161, 541] on icon "save" at bounding box center [1155, 543] width 11 height 11
